Goal: Check status

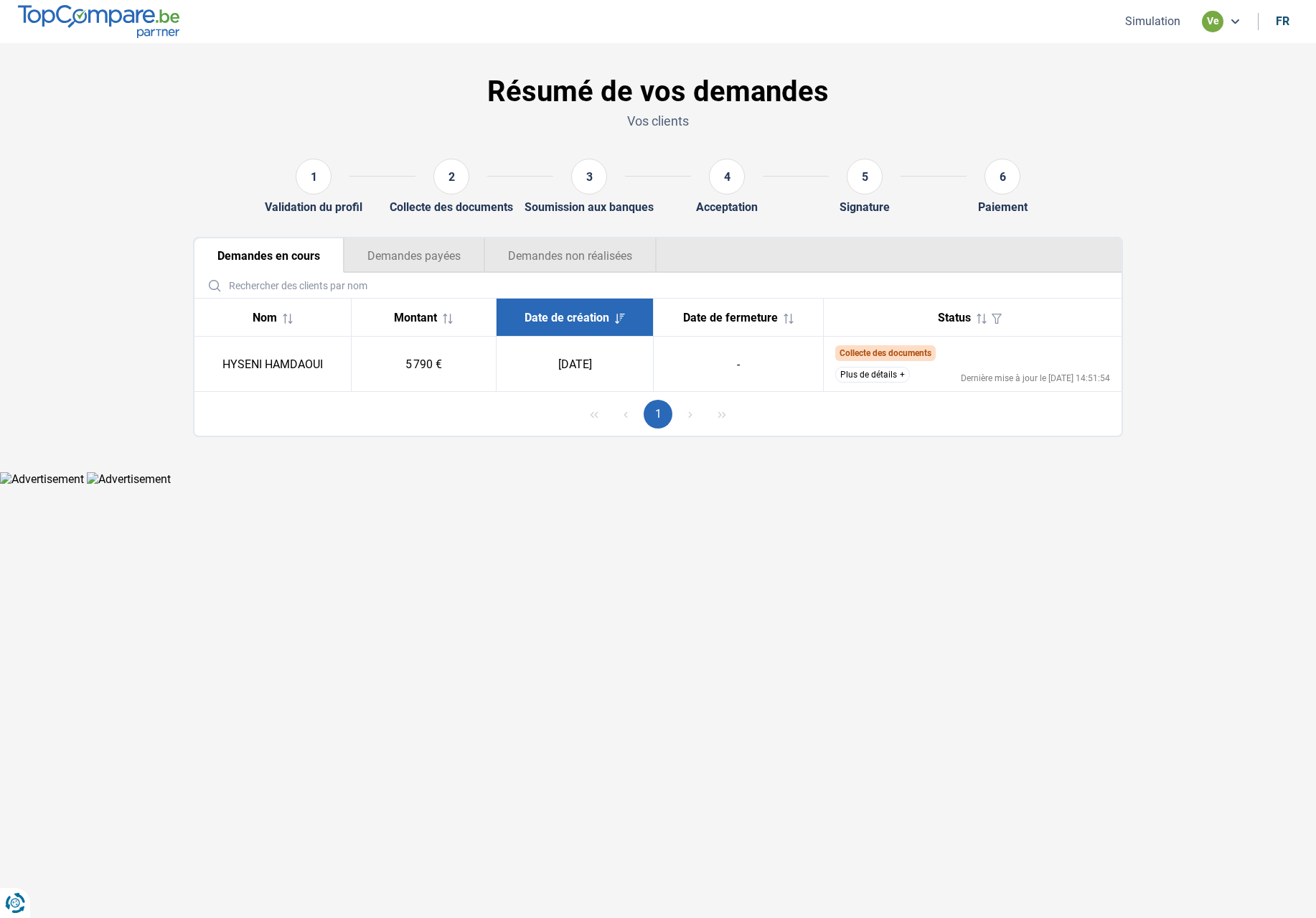
click at [874, 377] on button "Plus de détails" at bounding box center [873, 375] width 74 height 16
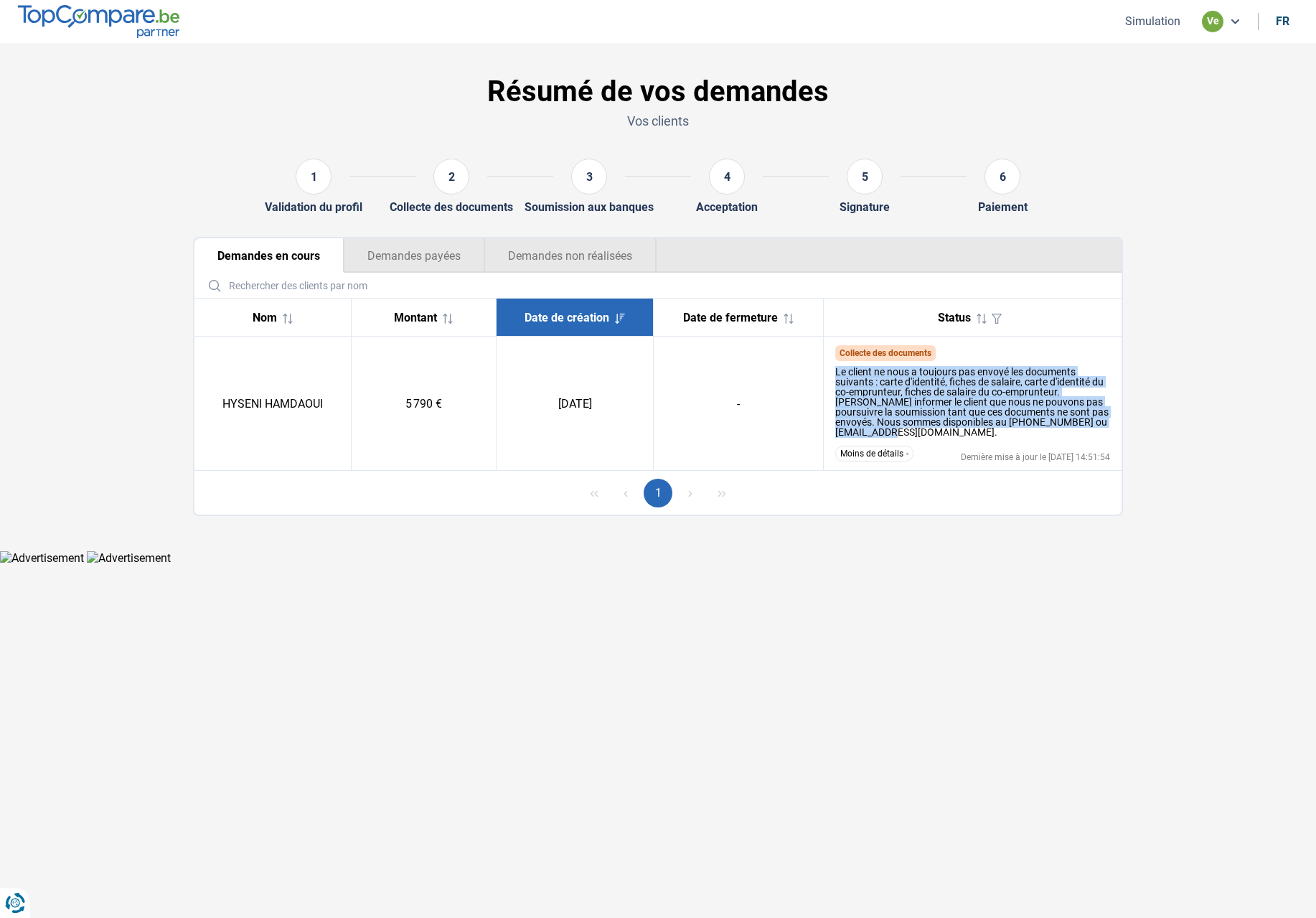
drag, startPoint x: 830, startPoint y: 373, endPoint x: 993, endPoint y: 430, distance: 172.7
click at [993, 430] on td "Collecte des documents Le client ne nous a toujours pas envoyé les documents su…" at bounding box center [973, 404] width 299 height 134
copy div "Le client ne nous a toujours pas envoyé les documents suivants : carte d'identi…"
click at [964, 433] on div "Le client ne nous a toujours pas envoyé les documents suivants : carte d'identi…" at bounding box center [973, 401] width 275 height 70
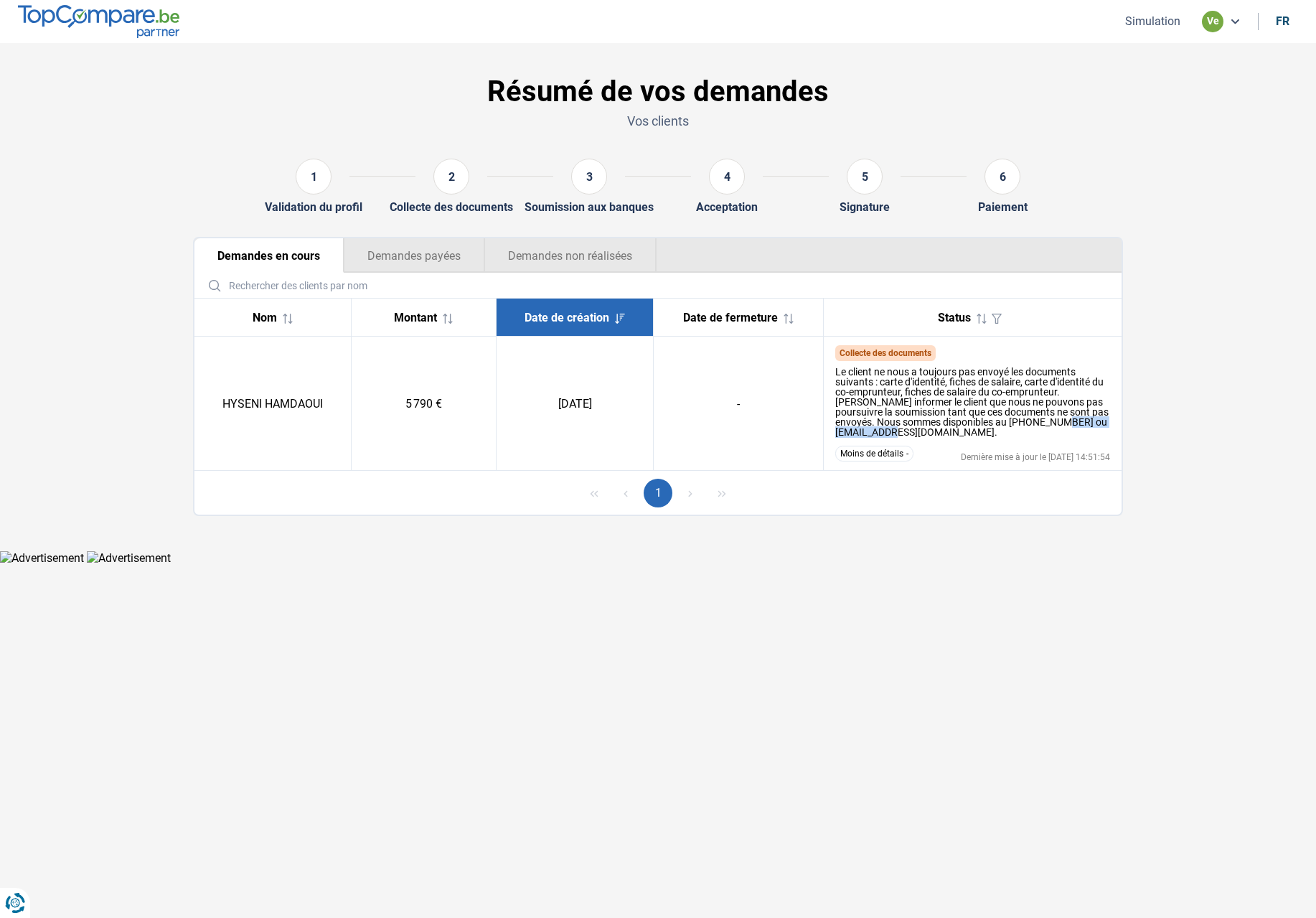
drag, startPoint x: 934, startPoint y: 432, endPoint x: 831, endPoint y: 429, distance: 103.0
click at [831, 429] on td "Collecte des documents Le client ne nous a toujours pas envoyé les documents su…" at bounding box center [973, 404] width 299 height 134
copy div "[EMAIL_ADDRESS][DOMAIN_NAME]."
drag, startPoint x: 225, startPoint y: 403, endPoint x: 326, endPoint y: 398, distance: 101.1
click at [326, 398] on td "HYSENI HAMDAOUI" at bounding box center [273, 404] width 157 height 134
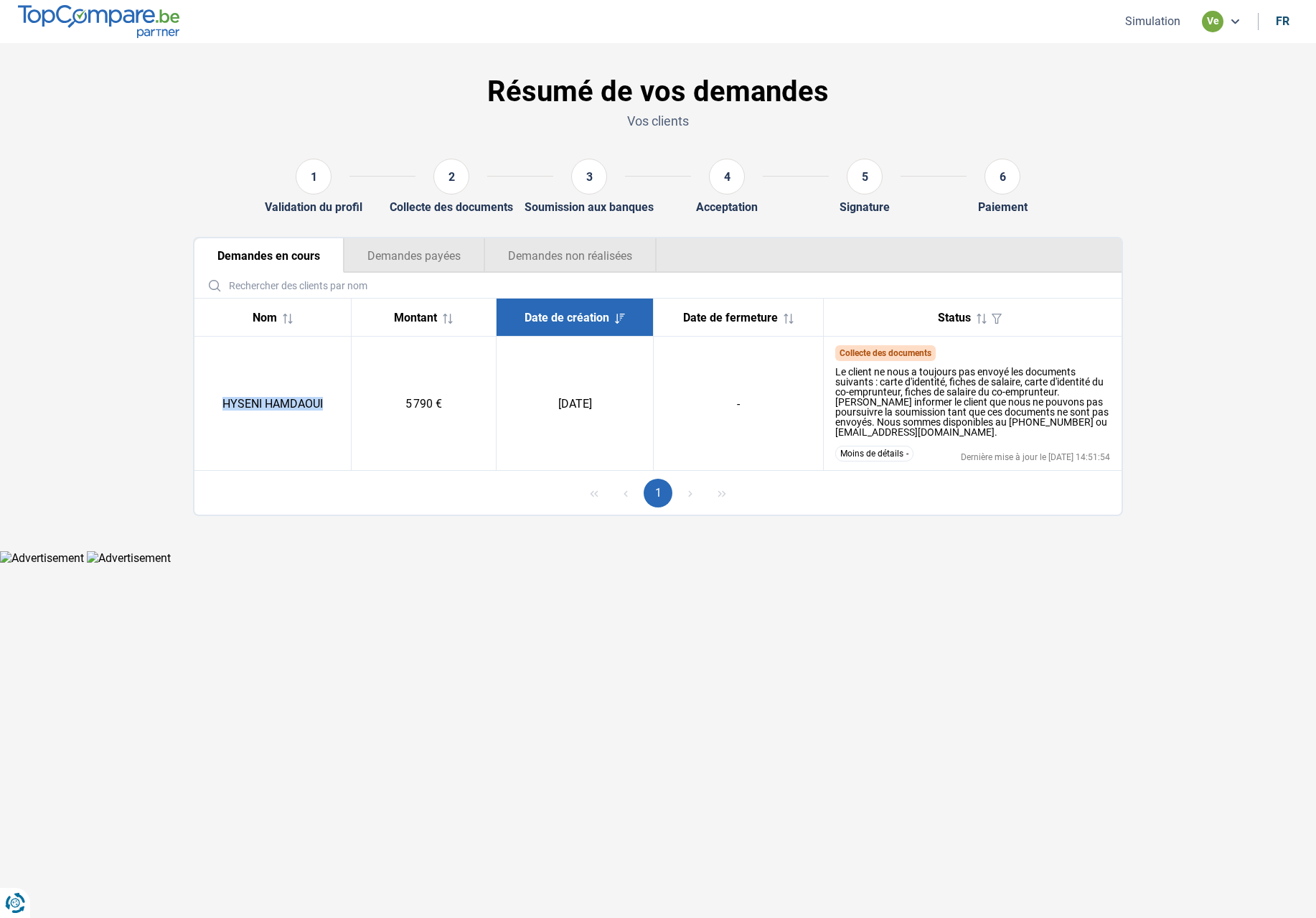
copy td "HYSENI HAMDAOUI"
click at [434, 434] on td "5 790 €" at bounding box center [424, 404] width 145 height 134
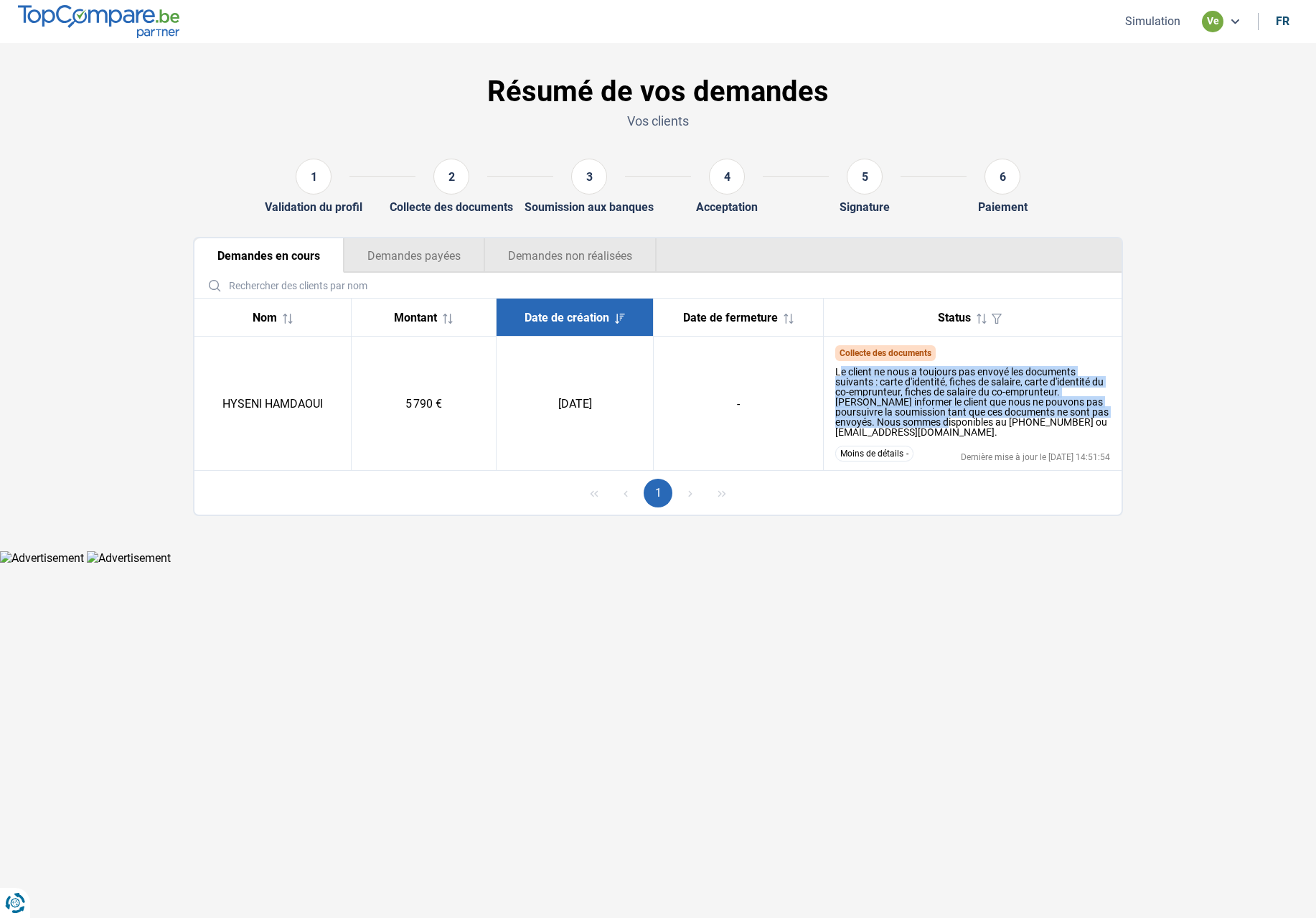
drag, startPoint x: 840, startPoint y: 375, endPoint x: 931, endPoint y: 426, distance: 104.3
click at [931, 426] on div "Le client ne nous a toujours pas envoyé les documents suivants : carte d'identi…" at bounding box center [973, 401] width 275 height 70
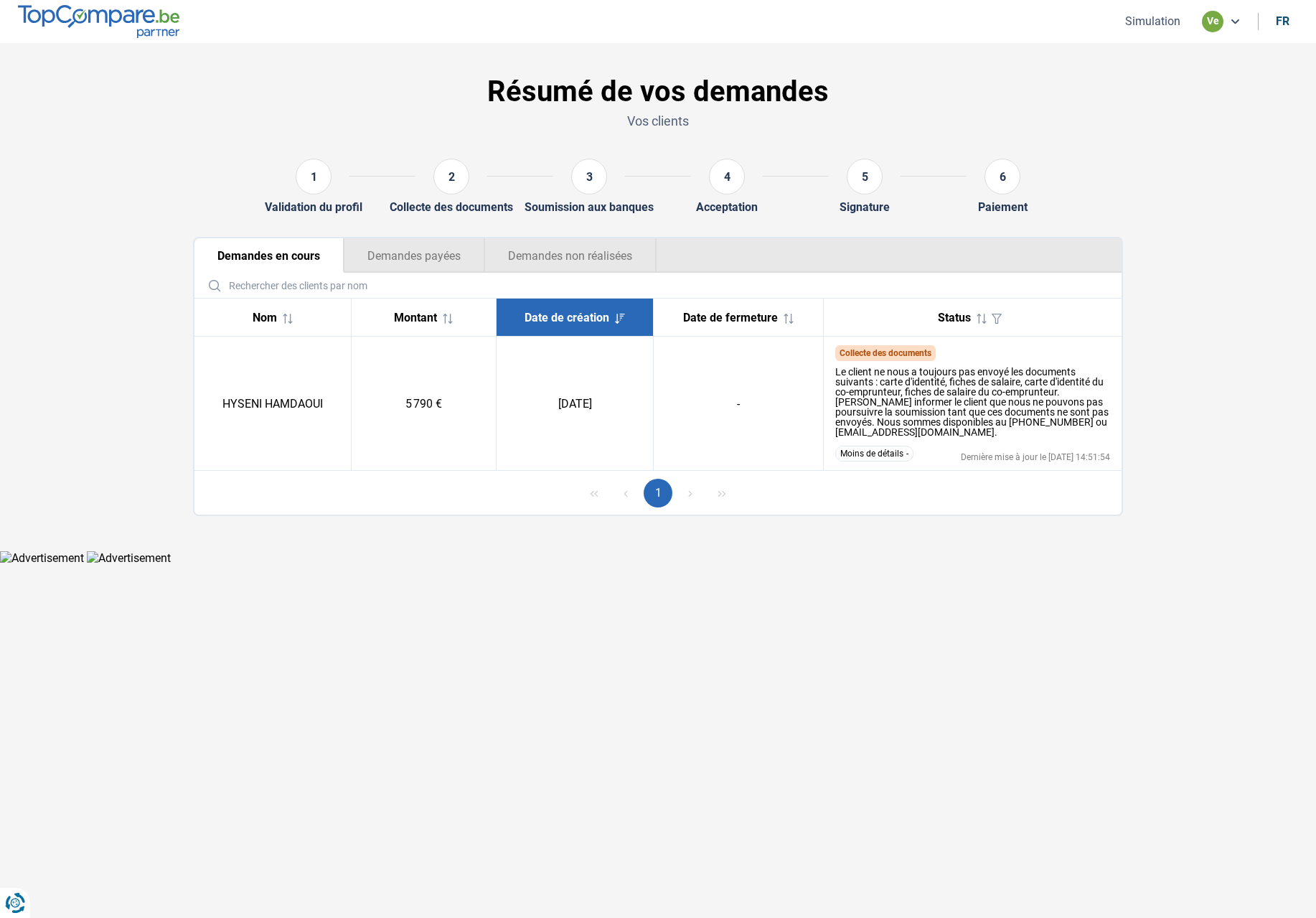
click at [944, 430] on div "Le client ne nous a toujours pas envoyé les documents suivants : carte d'identi…" at bounding box center [973, 401] width 275 height 70
